Goal: Information Seeking & Learning: Learn about a topic

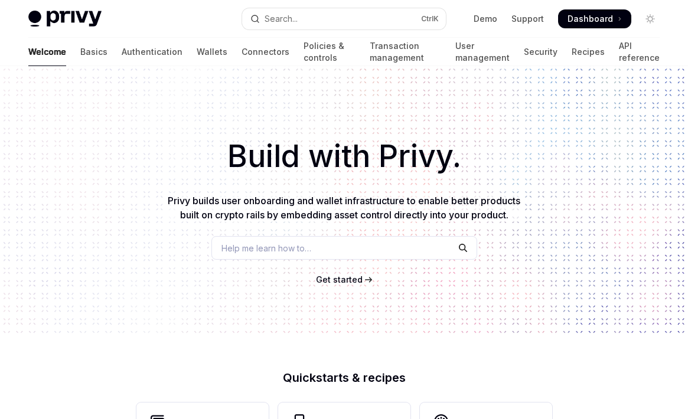
click at [339, 280] on span "Get started" at bounding box center [339, 280] width 47 height 10
click at [122, 52] on link "Authentication" at bounding box center [152, 52] width 61 height 28
type textarea "*"
